Goal: Task Accomplishment & Management: Use online tool/utility

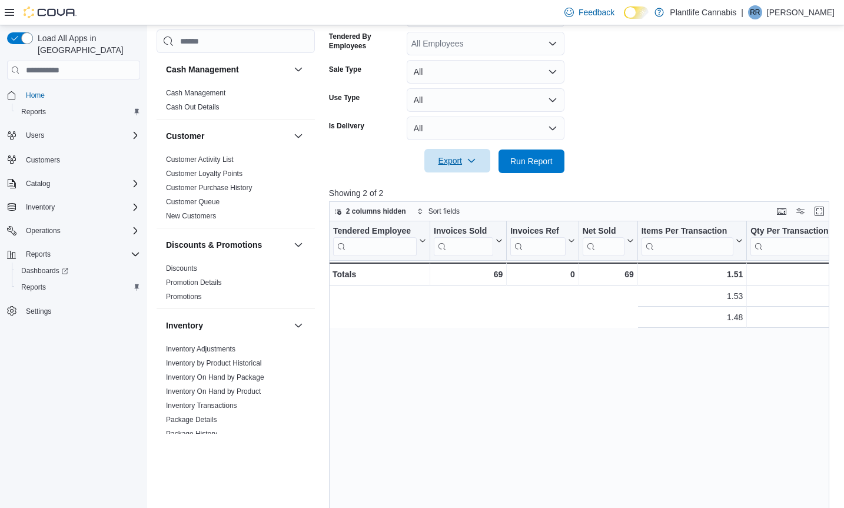
scroll to position [0, 472]
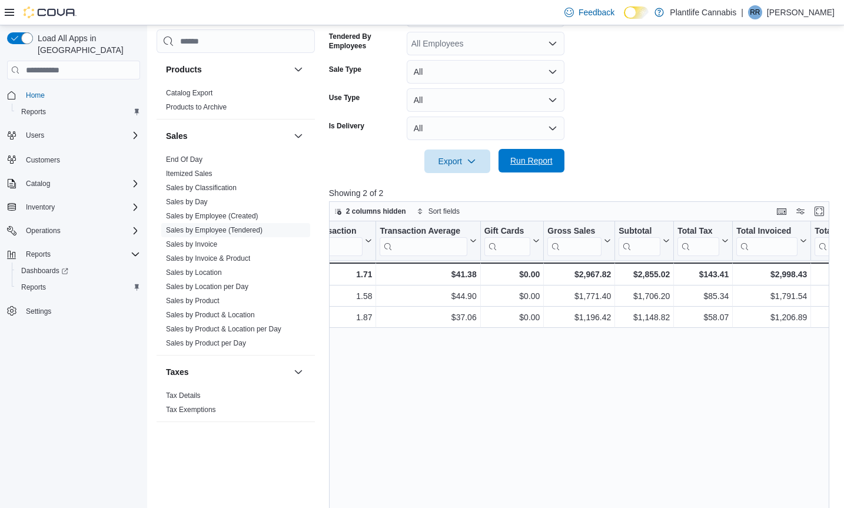
click at [529, 160] on span "Run Report" at bounding box center [531, 161] width 42 height 12
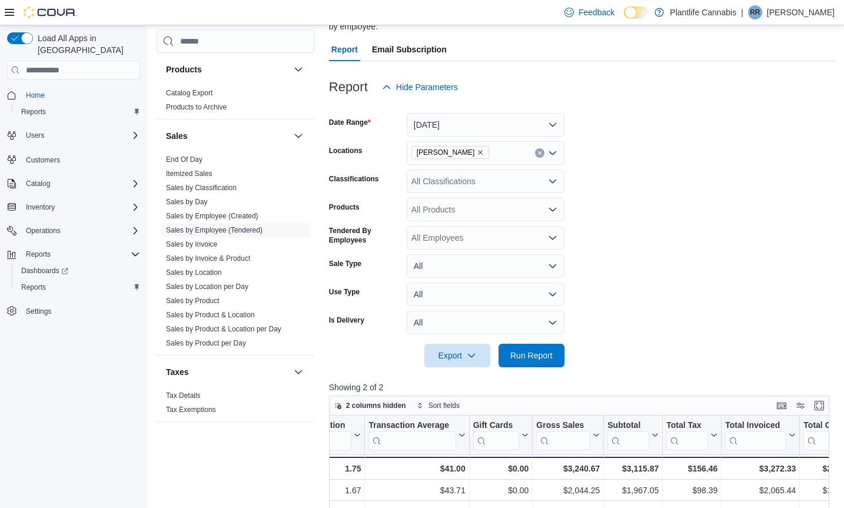
scroll to position [109, 0]
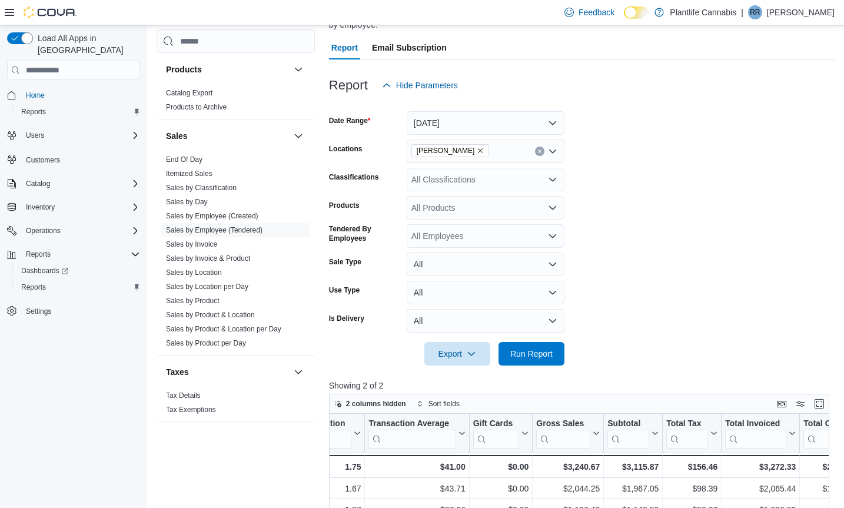
click at [552, 181] on icon "Open list of options" at bounding box center [552, 180] width 7 height 4
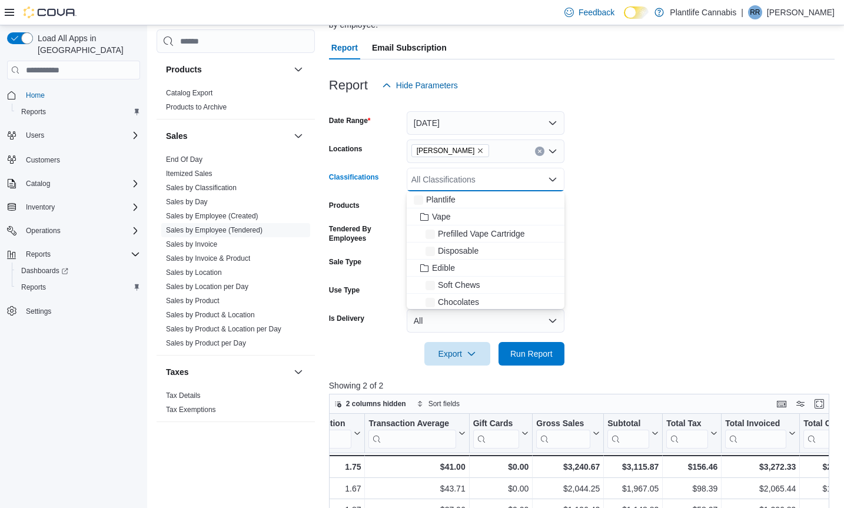
click at [552, 181] on icon "Close list of options" at bounding box center [552, 180] width 7 height 4
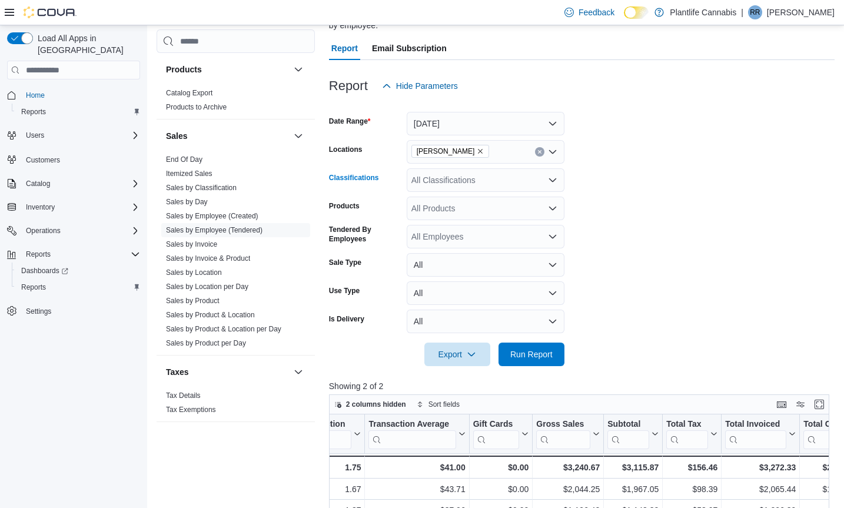
click at [552, 181] on icon "Open list of options" at bounding box center [552, 180] width 7 height 4
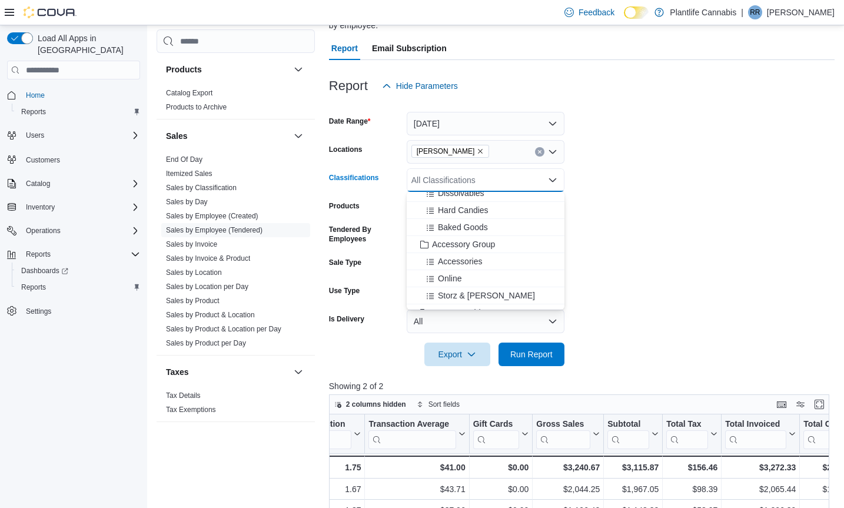
scroll to position [140, 0]
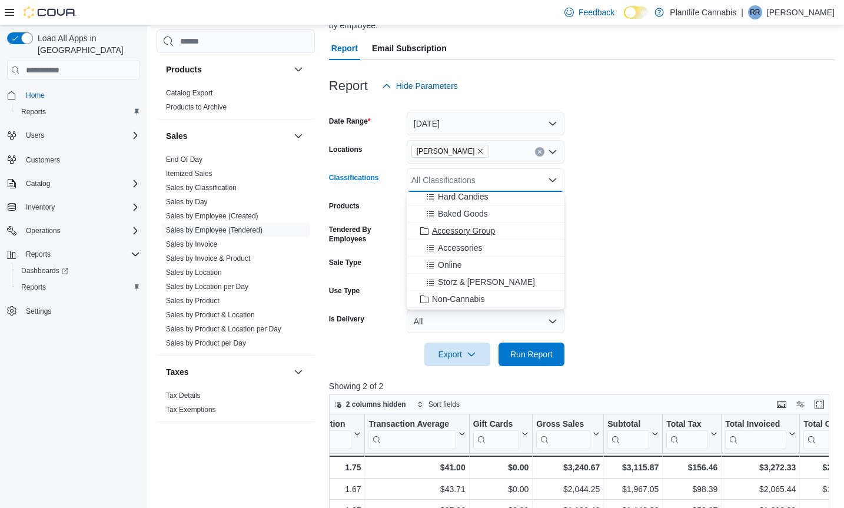
click at [482, 228] on span "Accessory Group" at bounding box center [463, 231] width 63 height 12
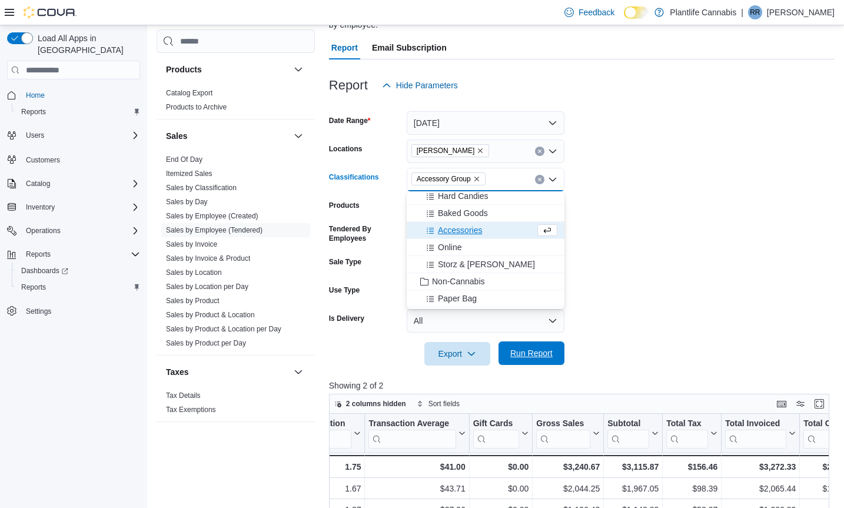
scroll to position [111, 0]
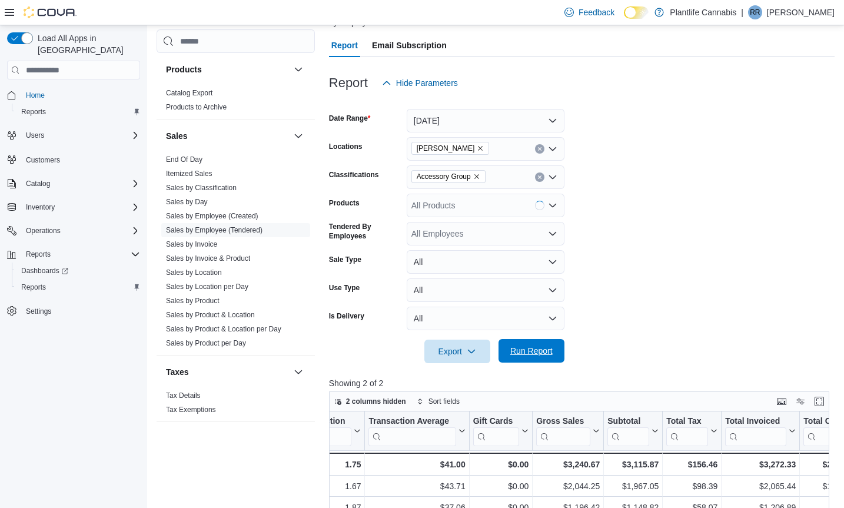
click at [533, 351] on span "Run Report" at bounding box center [531, 351] width 42 height 12
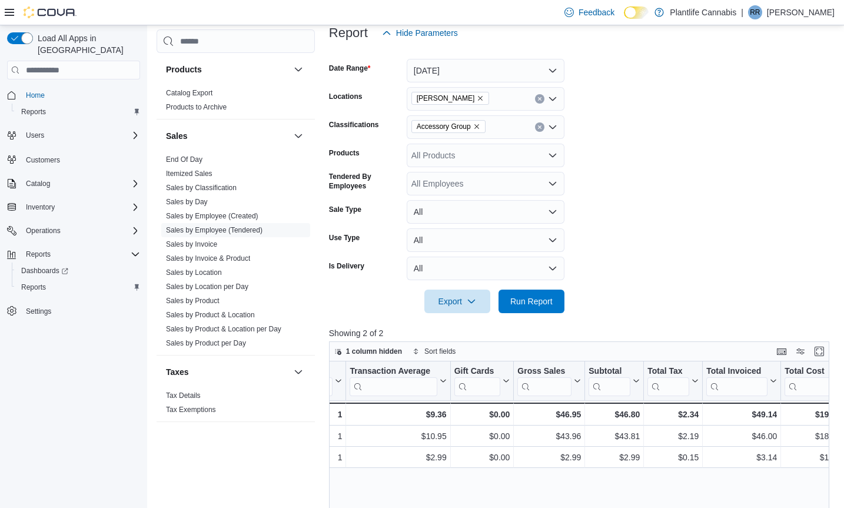
scroll to position [0, 504]
click at [191, 157] on link "End Of Day" at bounding box center [184, 159] width 37 height 8
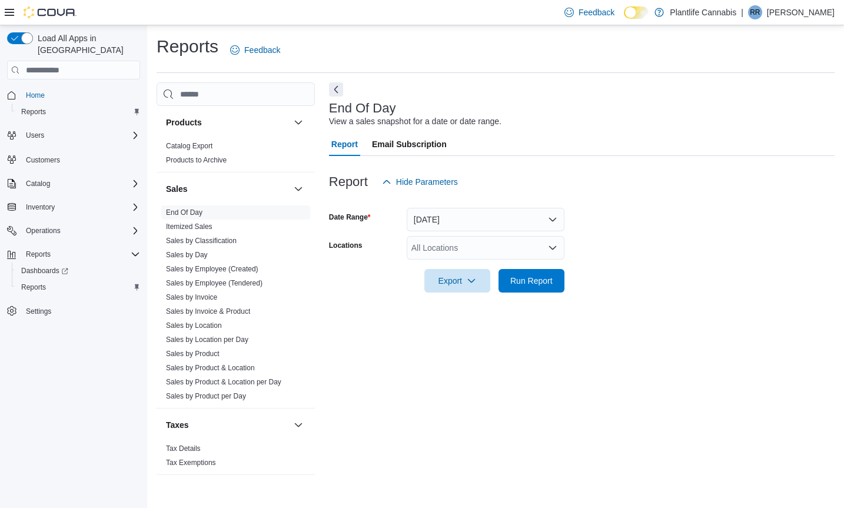
click at [553, 246] on icon "Open list of options" at bounding box center [552, 247] width 9 height 9
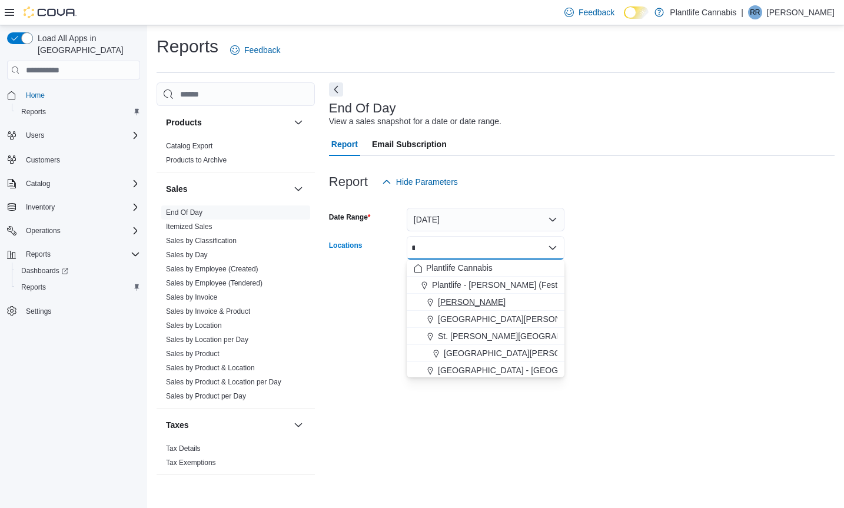
type input "*"
click at [457, 303] on span "[PERSON_NAME]" at bounding box center [472, 302] width 68 height 12
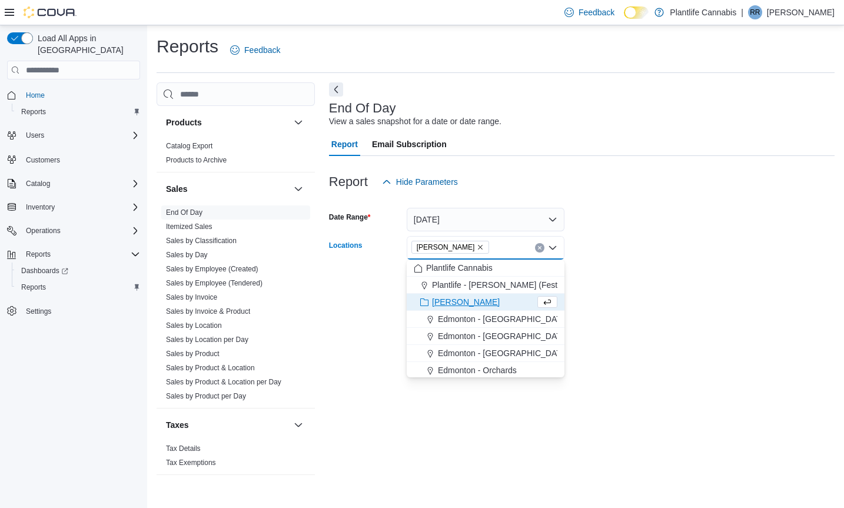
drag, startPoint x: 704, startPoint y: 246, endPoint x: 698, endPoint y: 248, distance: 6.6
click at [704, 246] on form "Date Range [DATE] Locations [GEOGRAPHIC_DATA] Combo box. Selected. [GEOGRAPHIC_…" at bounding box center [582, 243] width 506 height 99
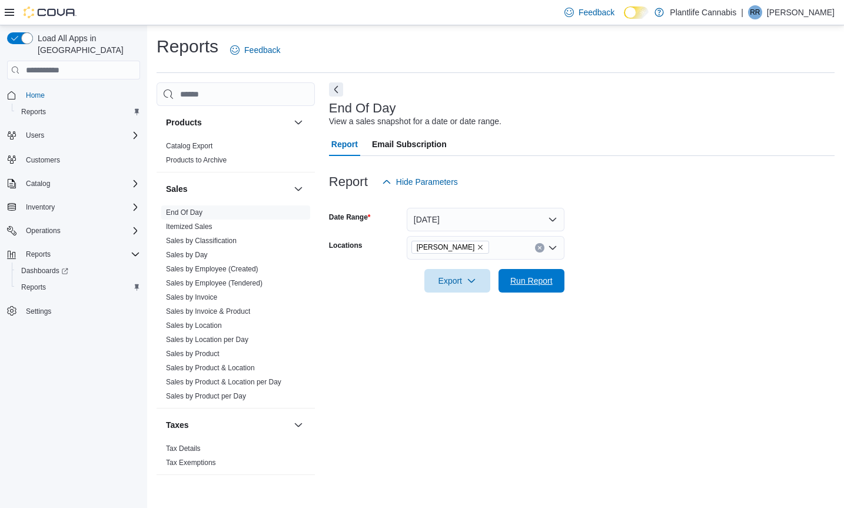
drag, startPoint x: 535, startPoint y: 280, endPoint x: 596, endPoint y: 276, distance: 60.8
click at [535, 280] on span "Run Report" at bounding box center [531, 281] width 42 height 12
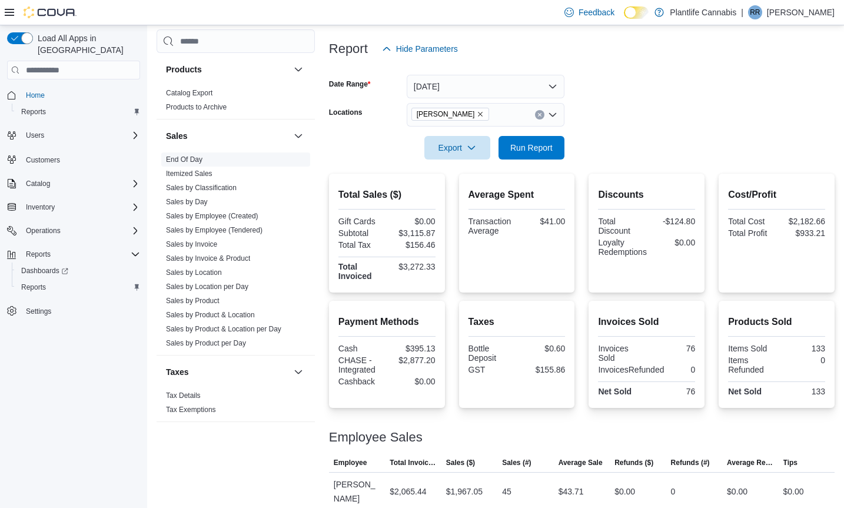
scroll to position [170, 0]
